Goal: Task Accomplishment & Management: Manage account settings

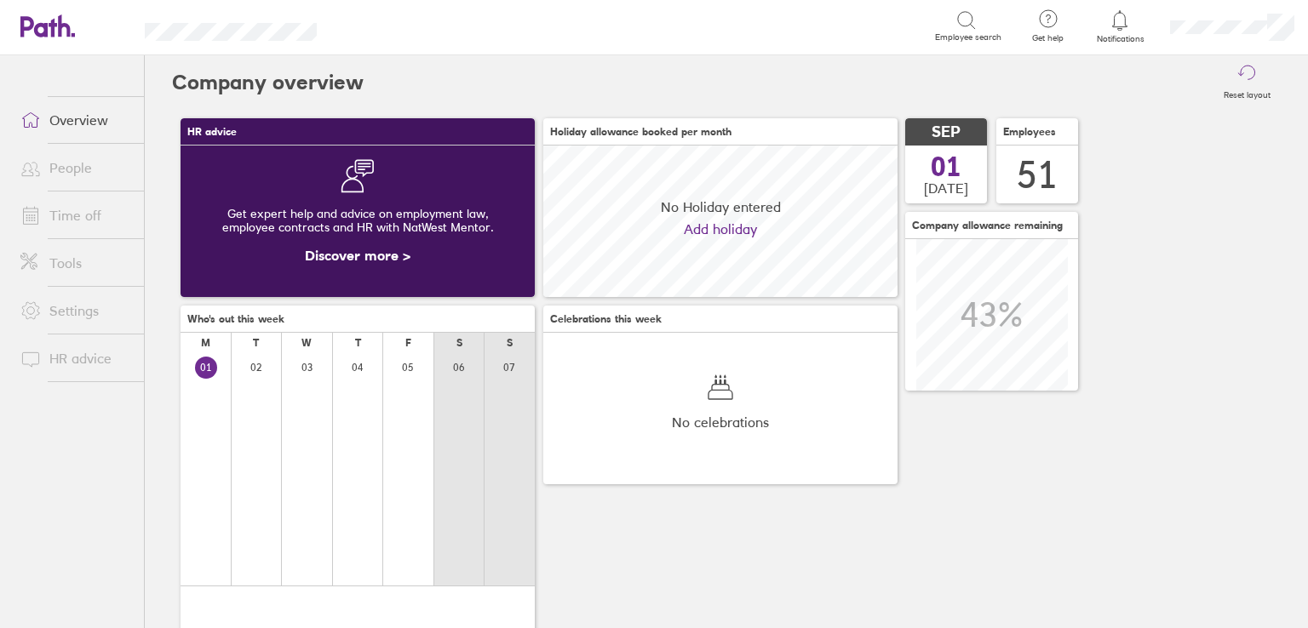
scroll to position [151, 354]
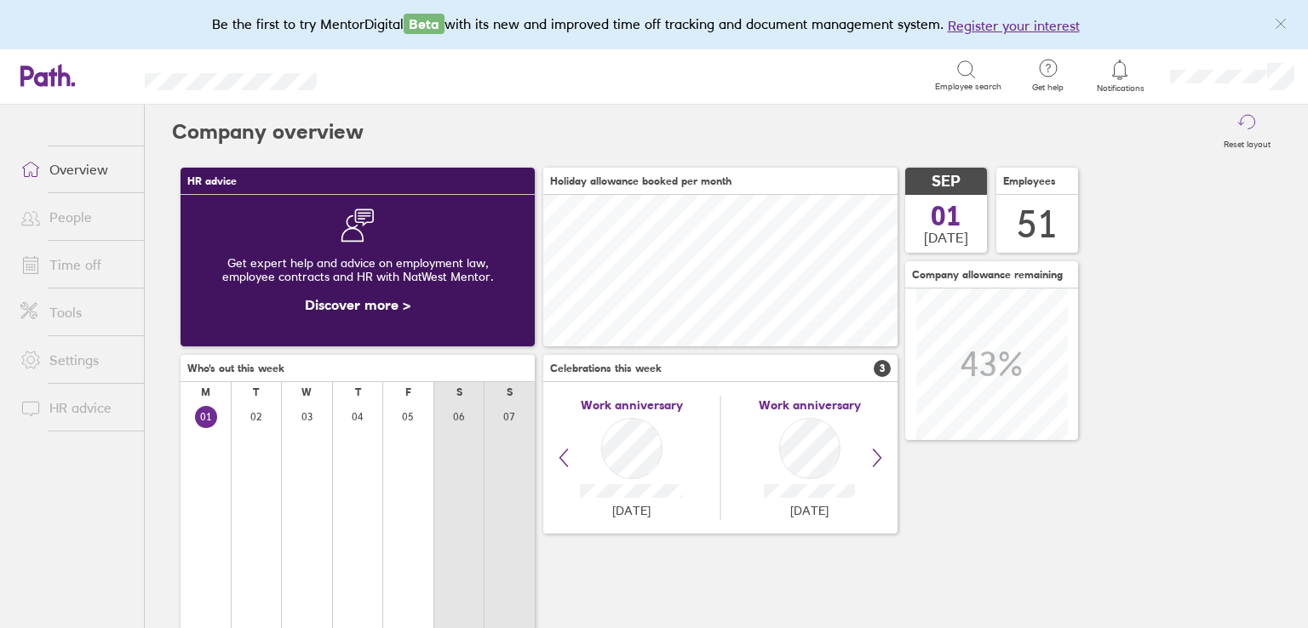
click at [75, 261] on link "Time off" at bounding box center [75, 265] width 137 height 34
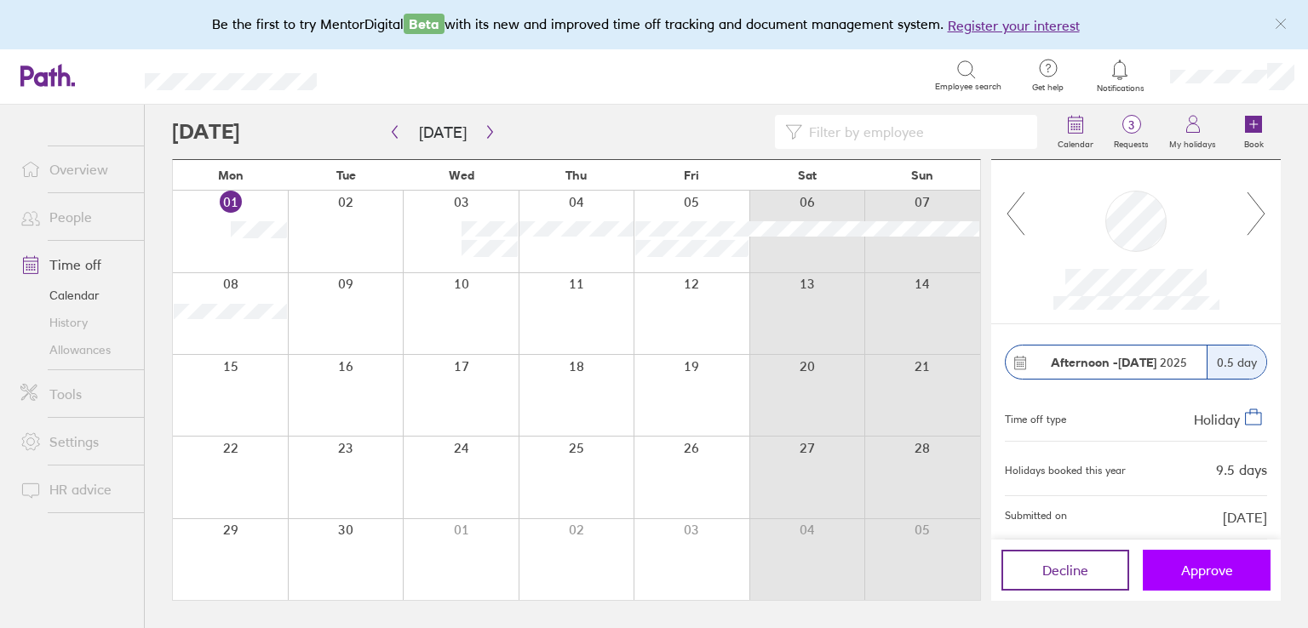
click at [1220, 566] on span "Approve" at bounding box center [1207, 570] width 52 height 15
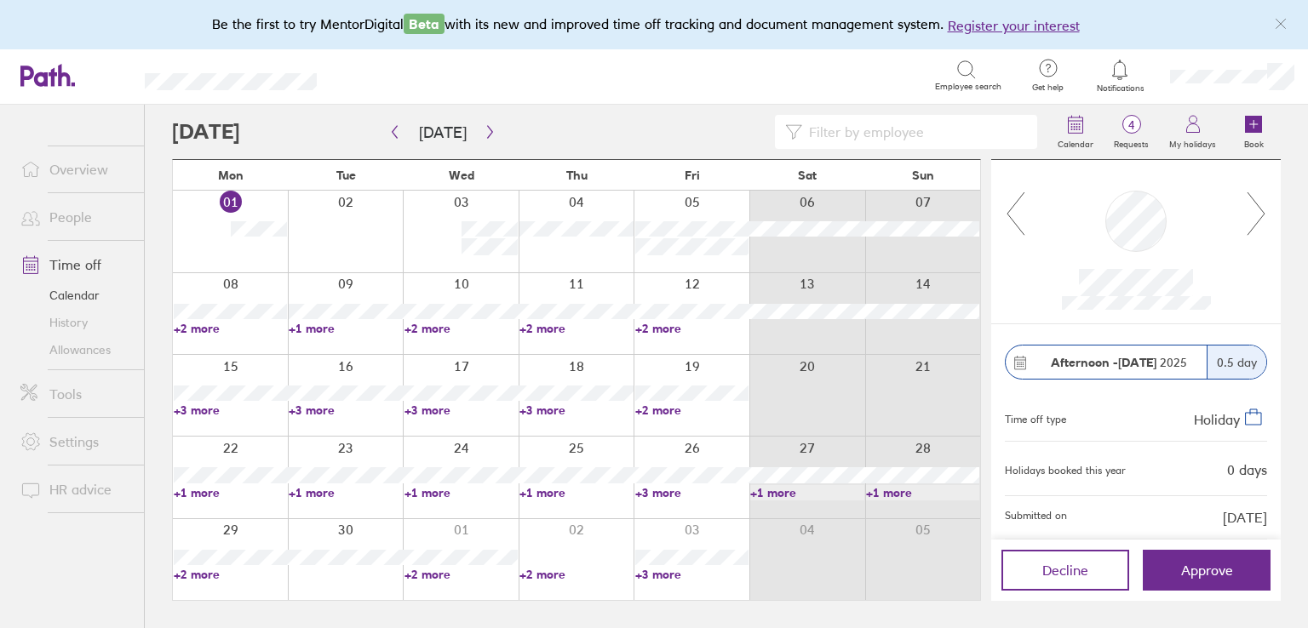
click at [197, 321] on link "+2 more" at bounding box center [230, 328] width 113 height 15
click at [478, 79] on div "Search" at bounding box center [644, 75] width 581 height 26
click at [667, 491] on link "+3 more" at bounding box center [691, 492] width 113 height 15
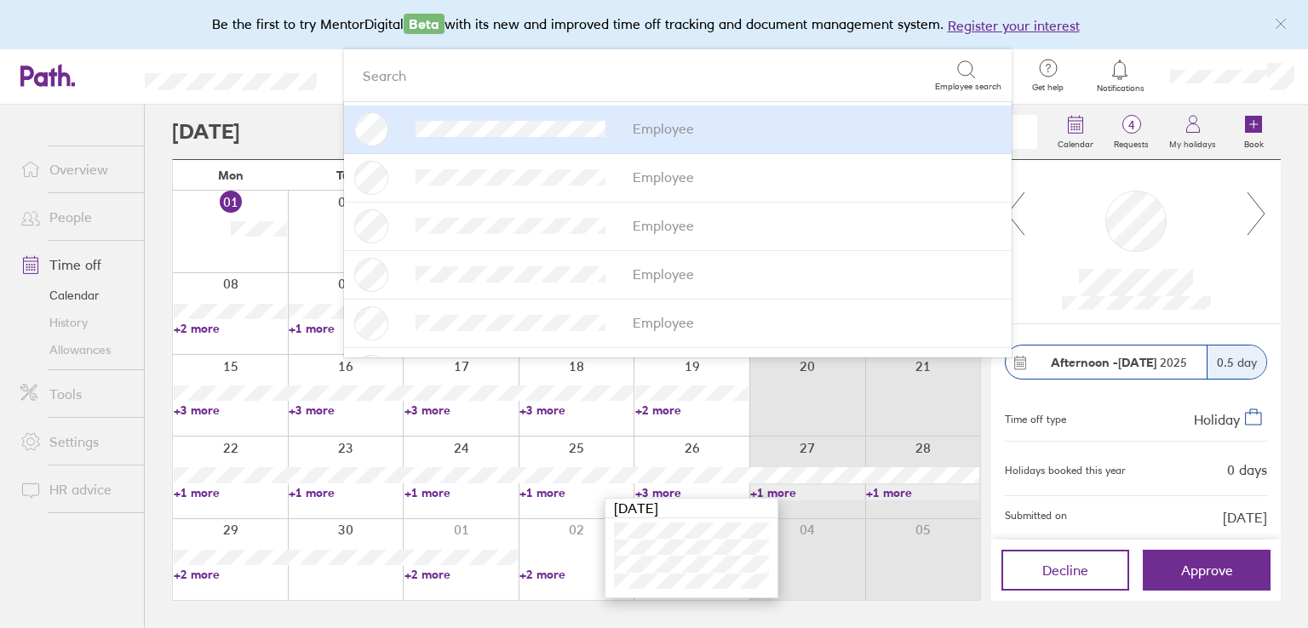
click at [222, 63] on header "Search Employee search Employee Employee Employee Employee Employee Employee Em…" at bounding box center [654, 76] width 1308 height 55
click at [306, 329] on link "+1 more" at bounding box center [345, 328] width 113 height 15
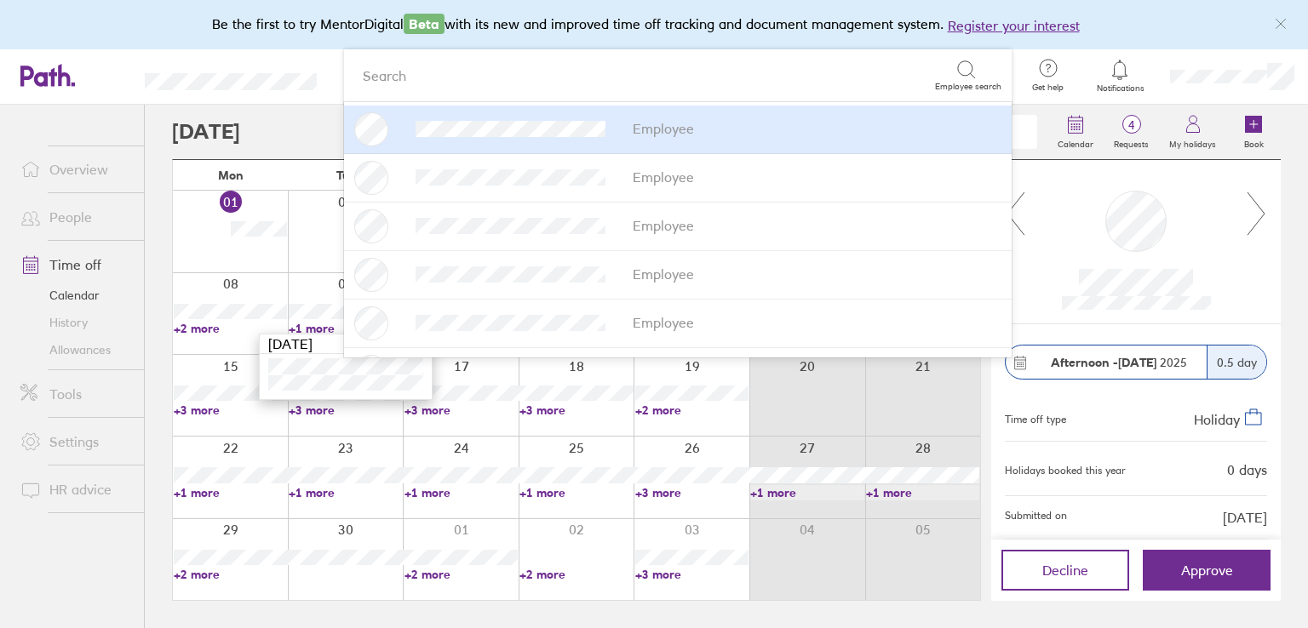
click at [204, 110] on div "Calendar 4 Requests My holidays Book" at bounding box center [726, 132] width 1108 height 54
click at [204, 91] on header "Search Employee search Employee Employee Employee Employee Employee Employee Em…" at bounding box center [654, 76] width 1308 height 55
